Goal: Information Seeking & Learning: Learn about a topic

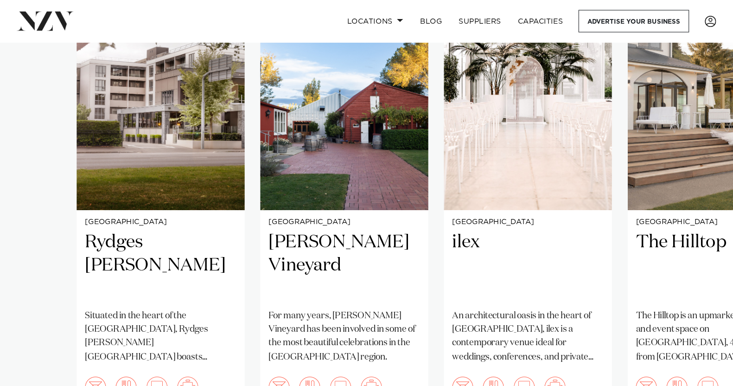
scroll to position [710, 0]
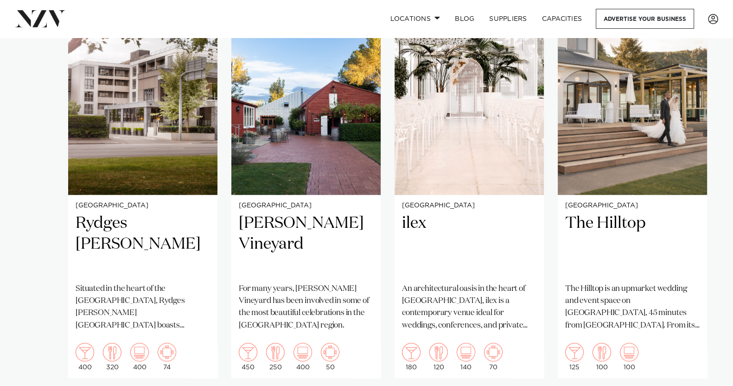
click at [26, 234] on swiper-container "Christchurch Rydges Latimer Situated in the heart of the garden city, Rydges La…" at bounding box center [366, 208] width 733 height 428
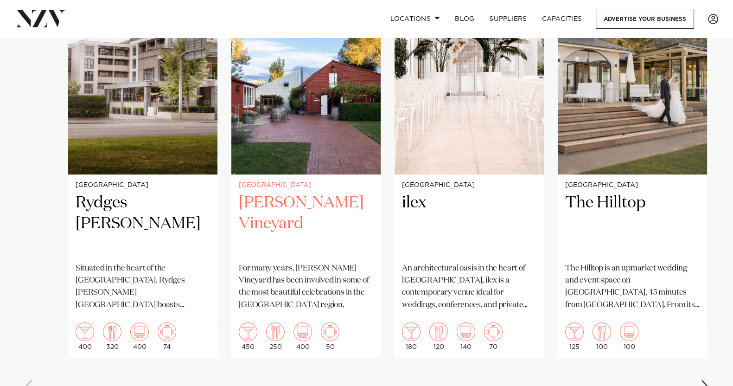
scroll to position [730, 0]
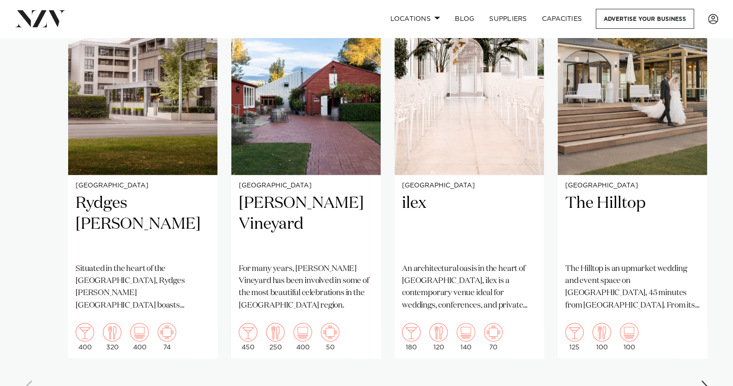
click at [586, 308] on div "Next slide" at bounding box center [704, 387] width 9 height 15
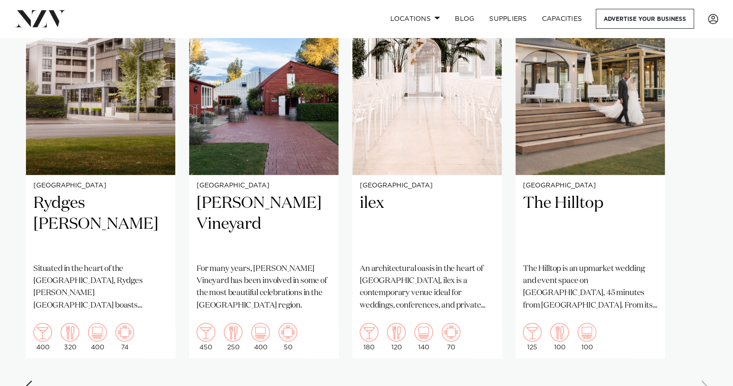
click at [586, 308] on swiper-container "Christchurch Rydges Latimer Situated in the heart of the garden city, Rydges La…" at bounding box center [366, 189] width 733 height 428
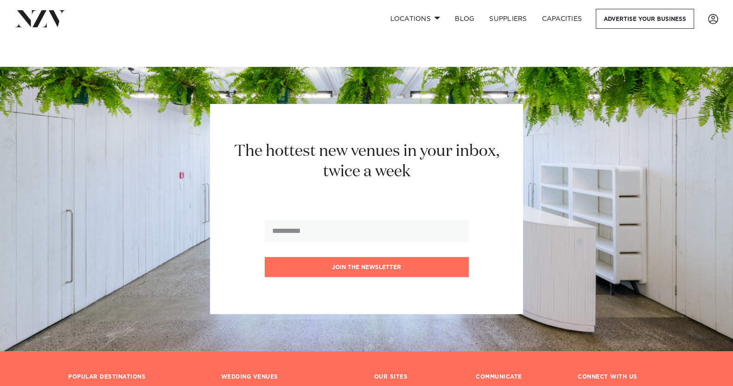
scroll to position [9167, 0]
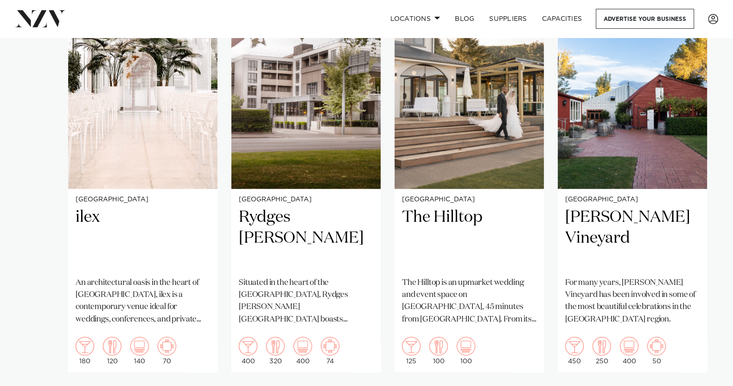
scroll to position [716, 0]
click at [431, 207] on h2 "The Hilltop" at bounding box center [469, 238] width 134 height 63
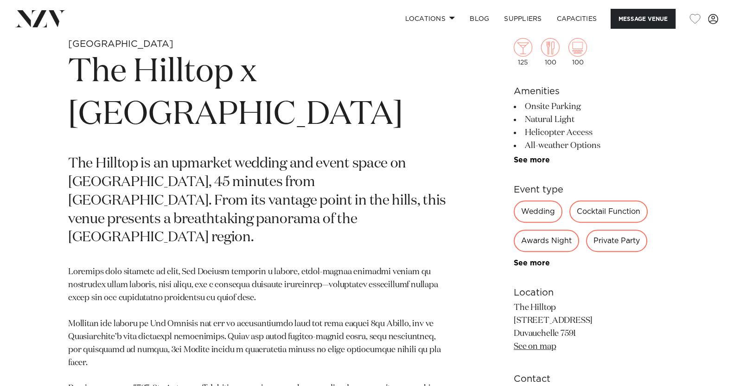
scroll to position [245, 0]
